Goal: Task Accomplishment & Management: Manage account settings

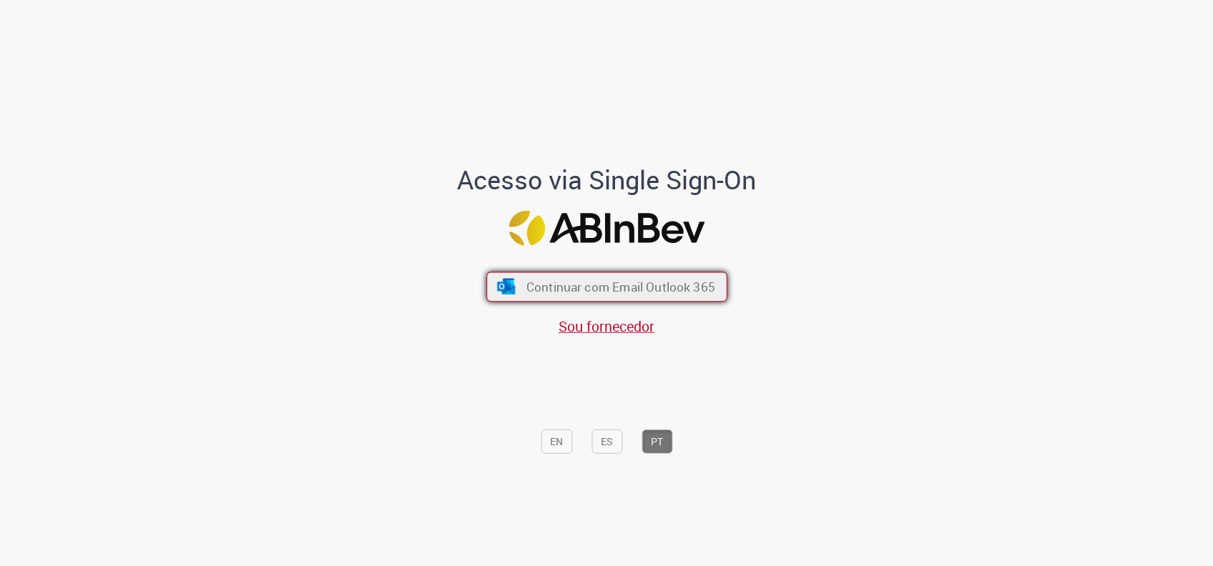
click at [584, 289] on span "Continuar com Email Outlook 365" at bounding box center [620, 287] width 189 height 16
click at [585, 281] on span "Continuar com Email Outlook 365" at bounding box center [620, 287] width 189 height 16
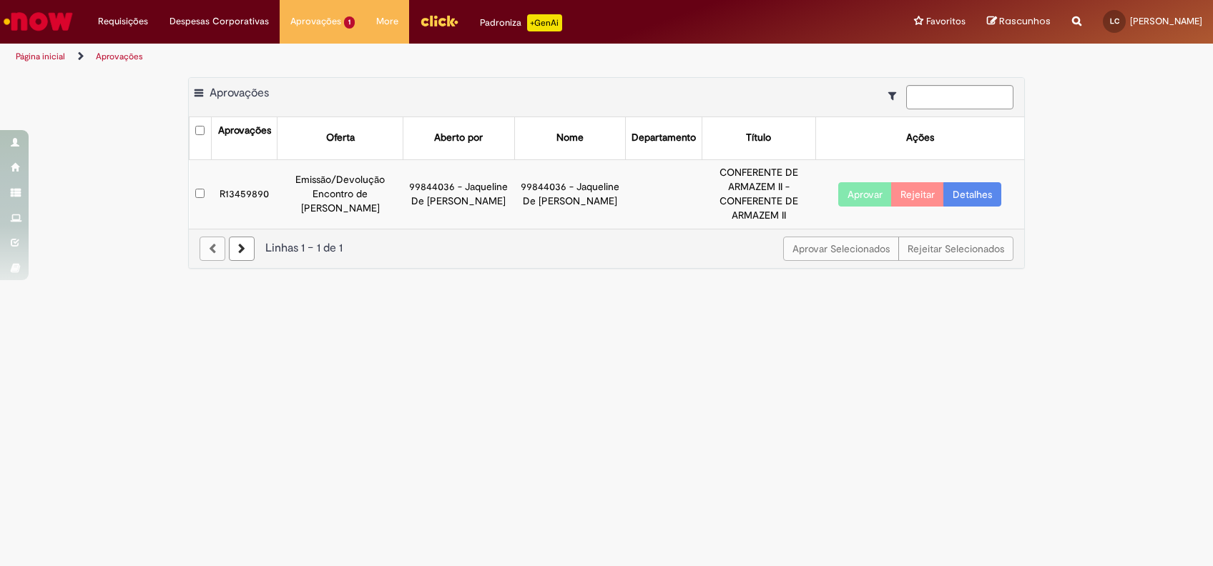
click at [724, 386] on main "Aprovações Exportar como PDF Exportar como Excel Exportar como CSV Aprovações A…" at bounding box center [606, 318] width 1213 height 496
click at [855, 192] on button "Aprovar" at bounding box center [865, 194] width 54 height 24
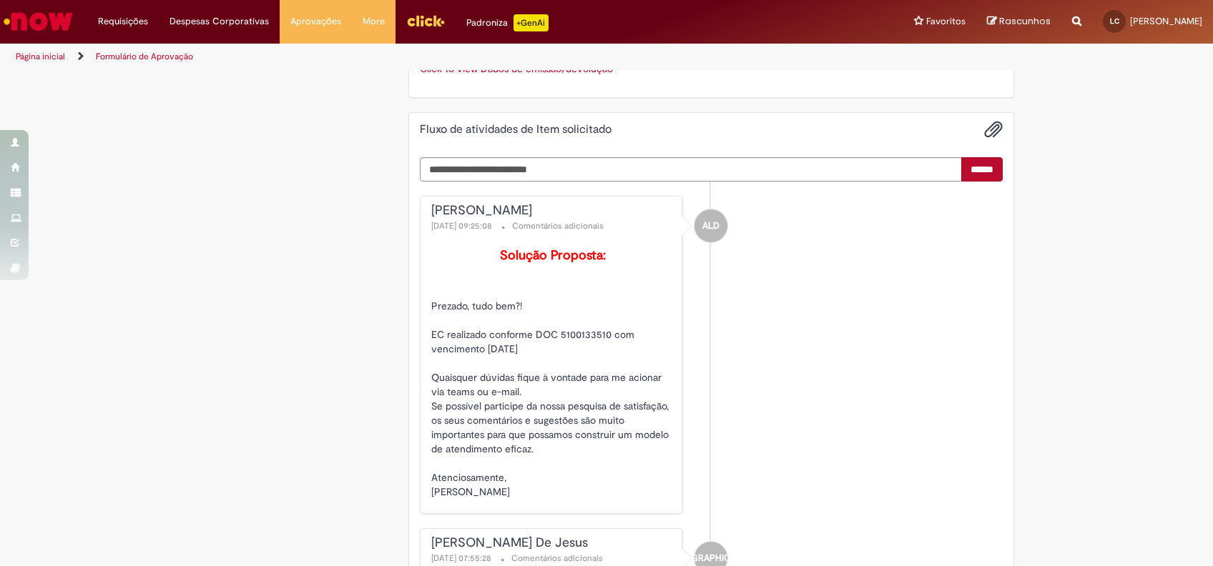
scroll to position [1621, 0]
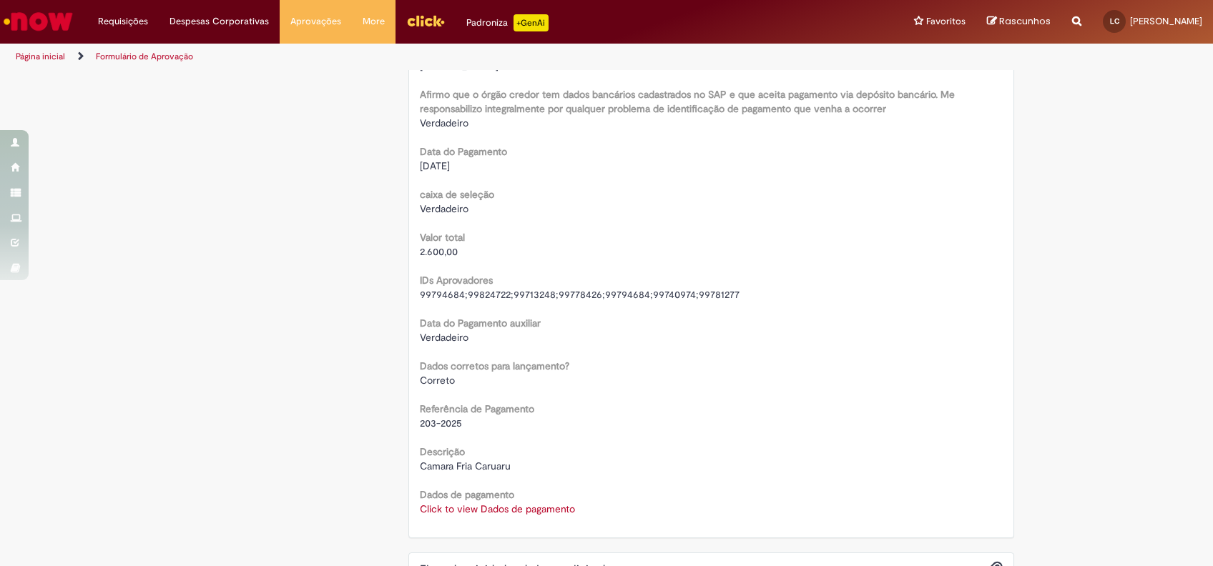
scroll to position [1430, 0]
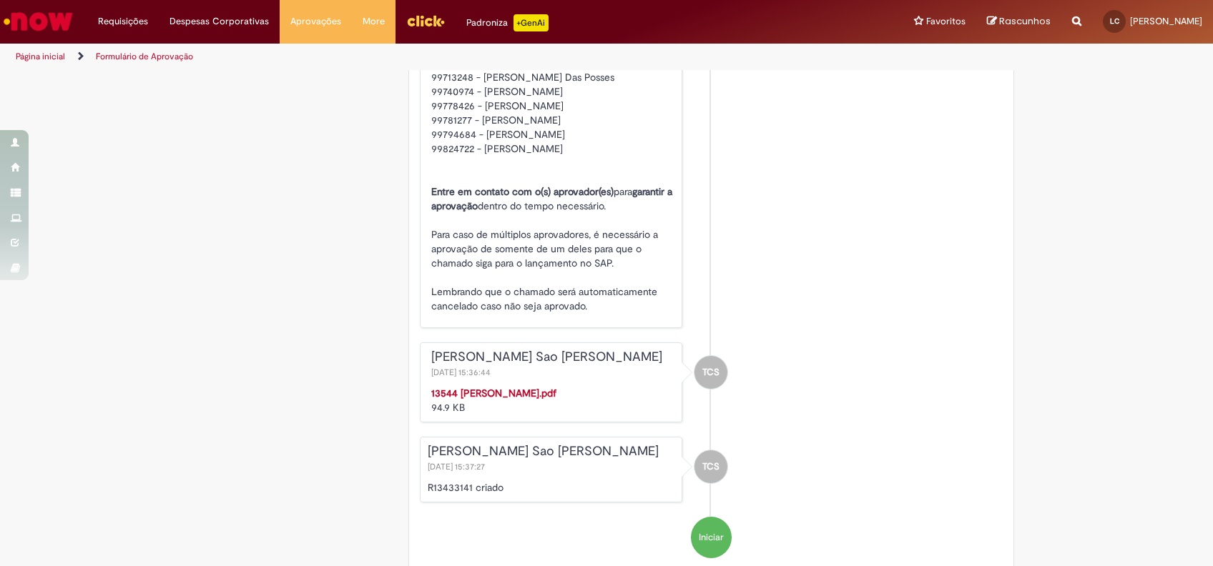
scroll to position [2575, 0]
